Goal: Task Accomplishment & Management: Complete application form

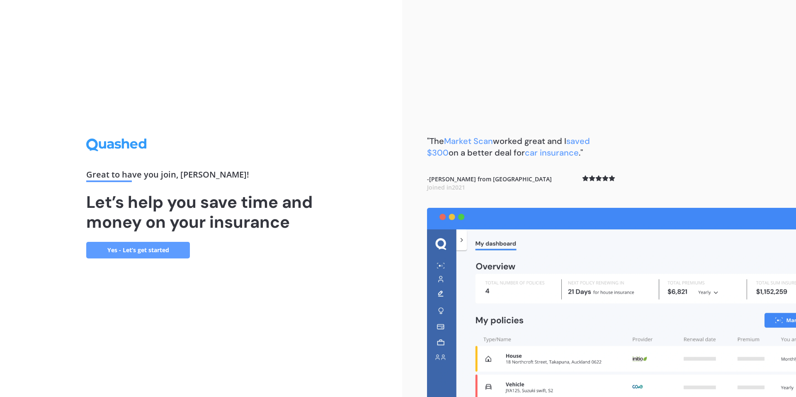
click at [176, 253] on link "Yes - Let’s get started" at bounding box center [138, 250] width 104 height 17
